Goal: Transaction & Acquisition: Purchase product/service

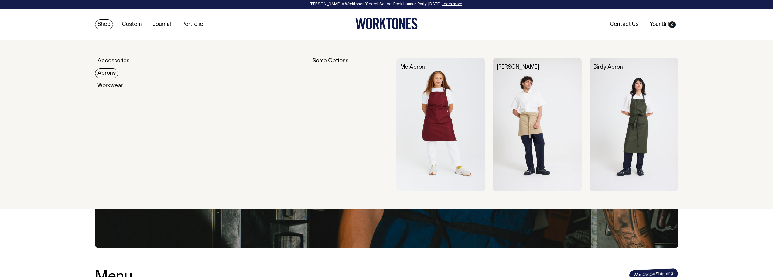
click at [111, 70] on link "Aprons" at bounding box center [106, 73] width 23 height 10
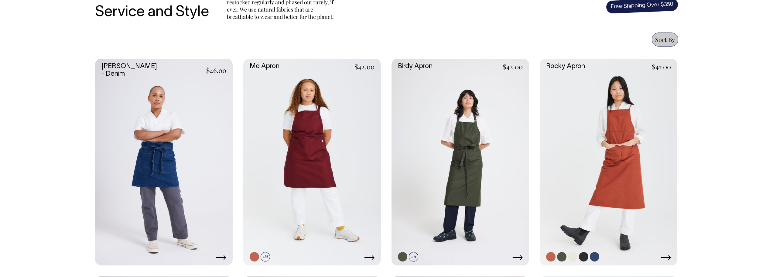
scroll to position [243, 0]
click at [627, 89] on link at bounding box center [609, 162] width 138 height 207
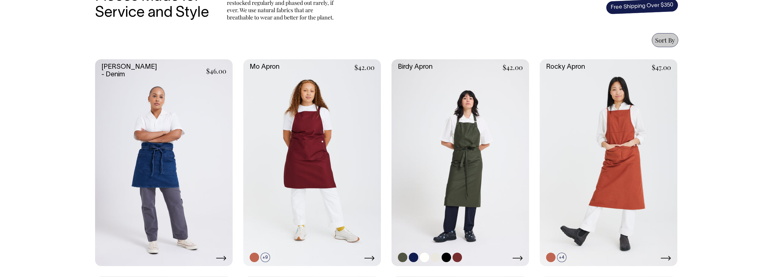
click at [454, 128] on link at bounding box center [461, 162] width 138 height 207
click at [298, 136] on link at bounding box center [312, 162] width 138 height 207
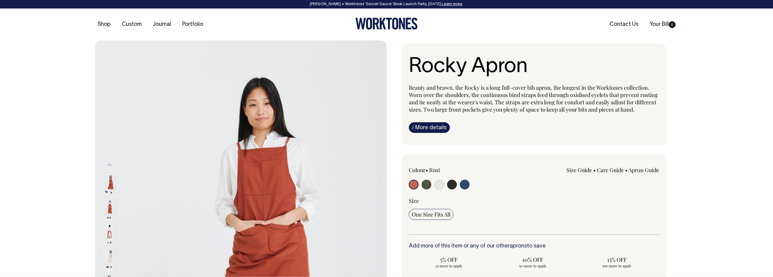
click at [426, 189] on input "radio" at bounding box center [427, 185] width 10 height 10
radio input "true"
select select "Olive"
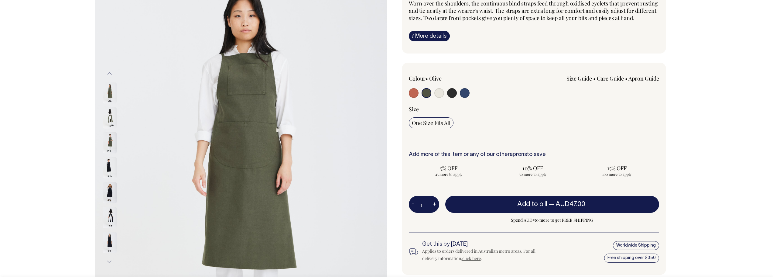
scroll to position [91, 0]
click at [437, 40] on link "i More details" at bounding box center [429, 36] width 41 height 11
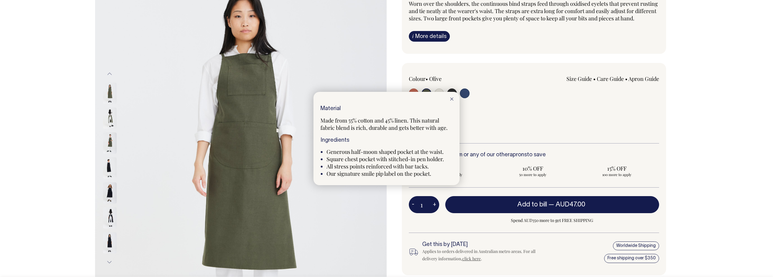
click at [708, 57] on div at bounding box center [386, 138] width 773 height 277
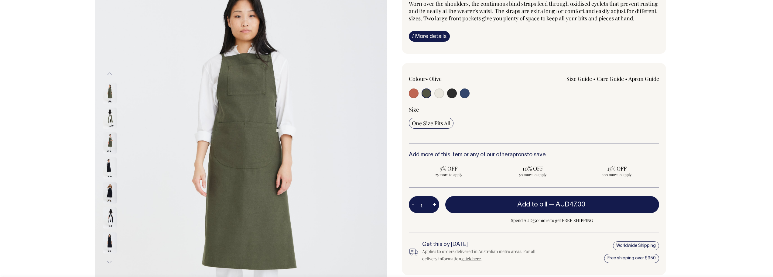
click at [109, 117] on img at bounding box center [110, 117] width 14 height 21
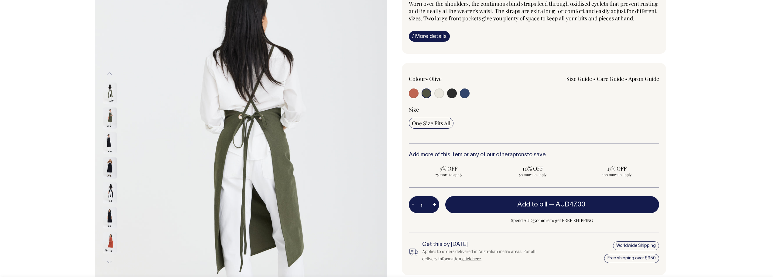
click at [110, 96] on img at bounding box center [110, 93] width 14 height 21
click at [110, 118] on img at bounding box center [110, 118] width 14 height 21
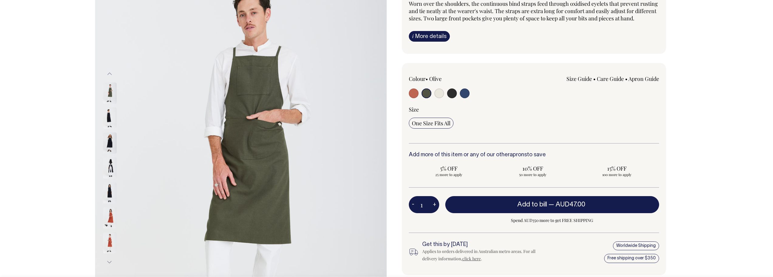
click at [110, 74] on button "Previous" at bounding box center [109, 74] width 9 height 14
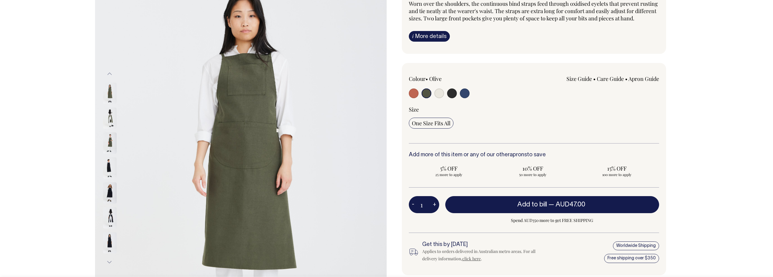
click at [110, 91] on img at bounding box center [110, 93] width 14 height 21
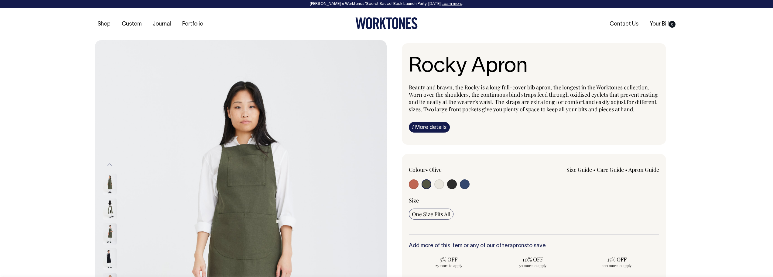
scroll to position [0, 0]
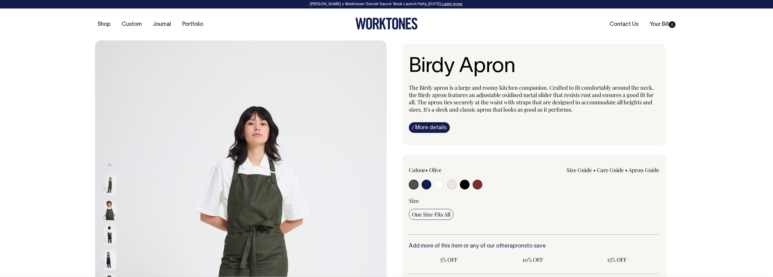
click at [427, 126] on link "i More details" at bounding box center [429, 127] width 41 height 11
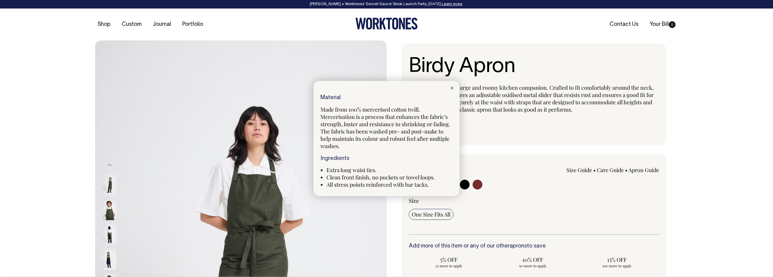
click at [37, 124] on div at bounding box center [386, 138] width 773 height 277
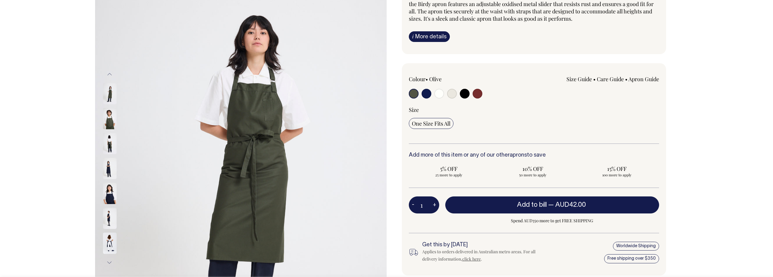
scroll to position [91, 0]
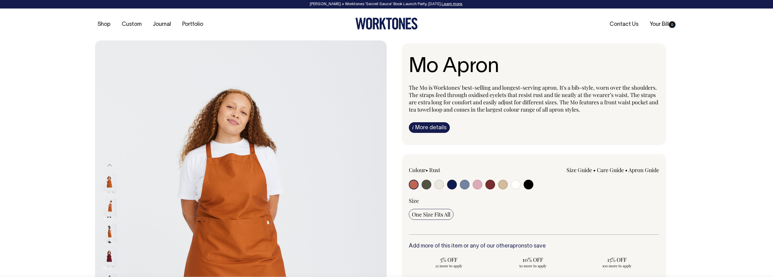
click at [442, 124] on link "i More details" at bounding box center [429, 127] width 41 height 11
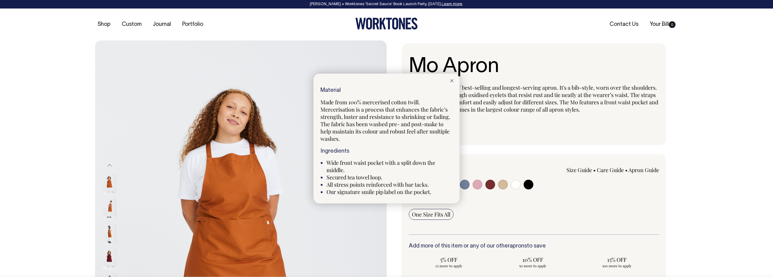
click at [737, 148] on div at bounding box center [386, 138] width 773 height 277
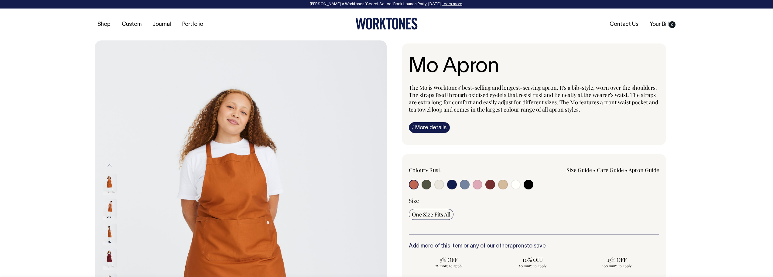
click at [505, 183] on input "radio" at bounding box center [503, 185] width 10 height 10
radio input "true"
select select "Khaki"
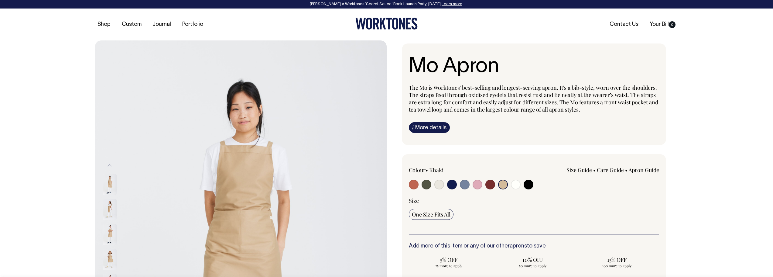
click at [427, 185] on input "radio" at bounding box center [427, 185] width 10 height 10
radio input "true"
select select "Olive"
